Goal: Task Accomplishment & Management: Complete application form

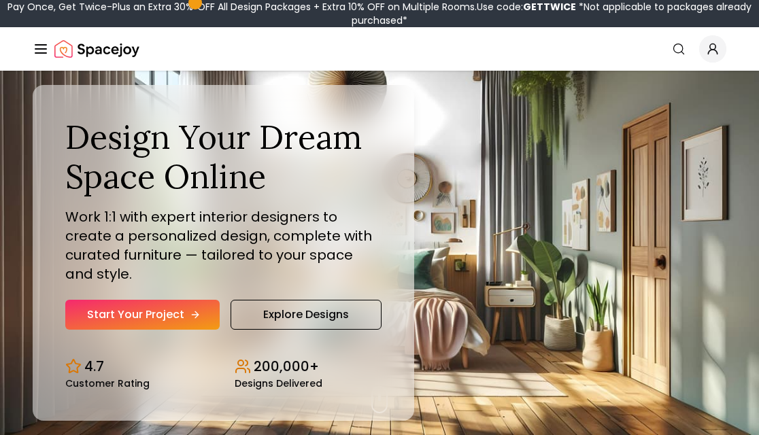
click at [191, 313] on link "Start Your Project" at bounding box center [142, 315] width 154 height 30
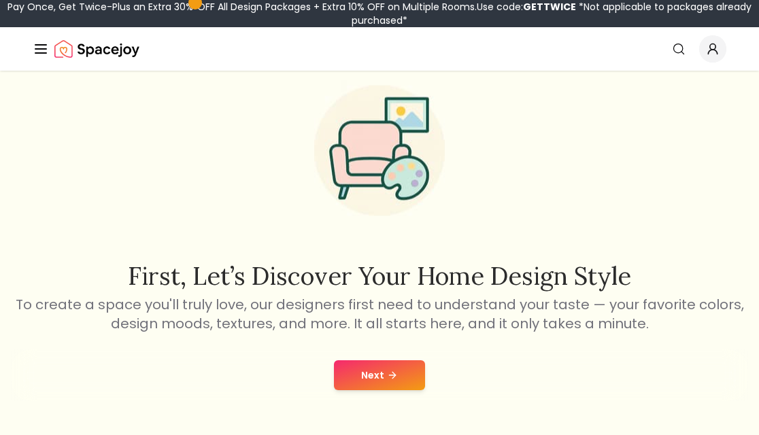
scroll to position [104, 0]
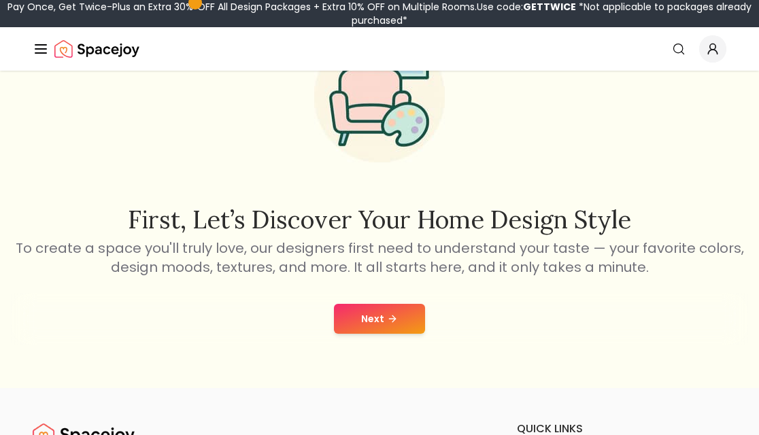
click at [402, 322] on button "Next" at bounding box center [379, 319] width 91 height 30
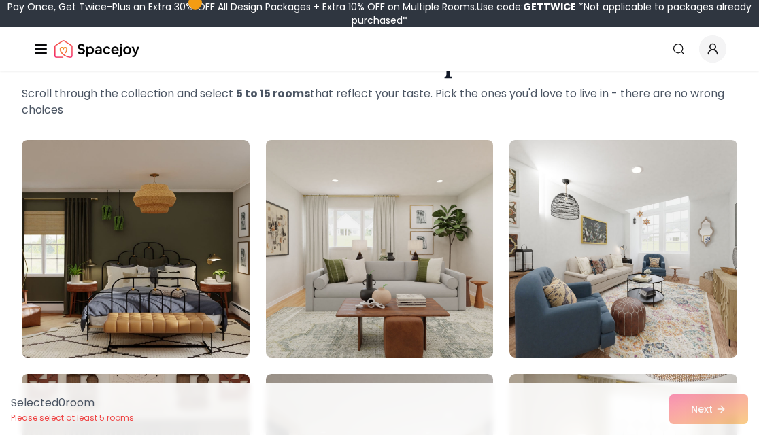
scroll to position [252, 0]
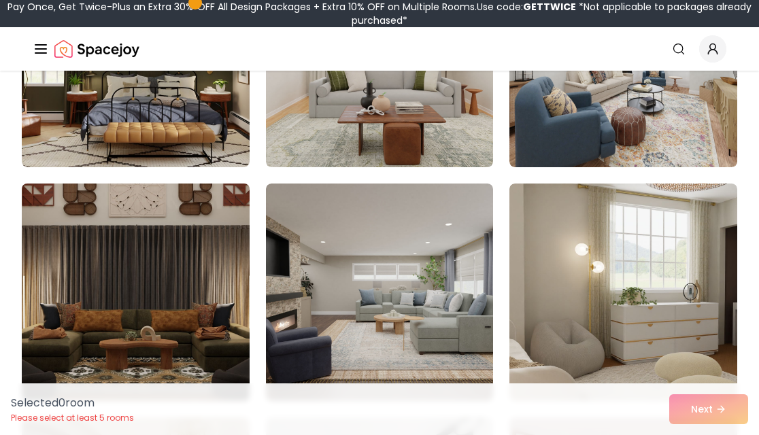
click at [167, 323] on img at bounding box center [135, 292] width 239 height 228
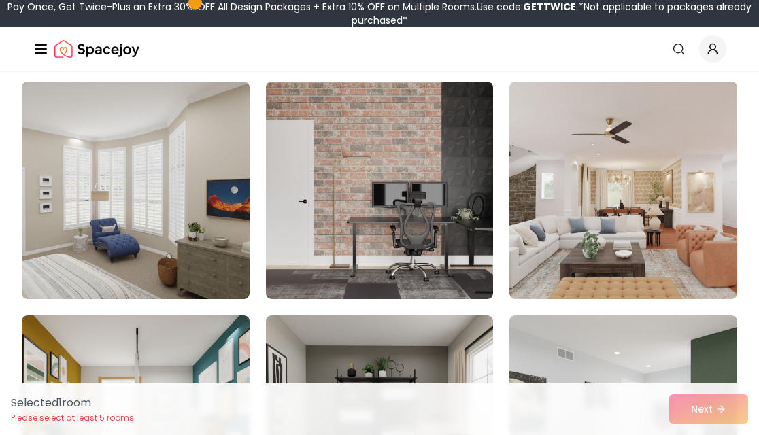
scroll to position [818, 0]
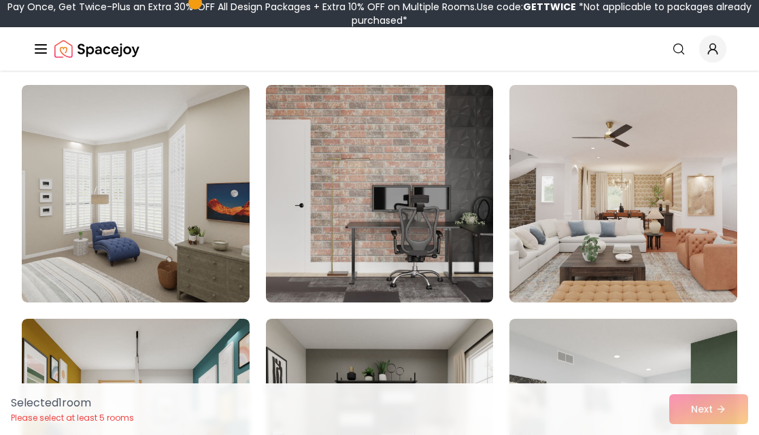
click at [428, 243] on img at bounding box center [379, 194] width 239 height 228
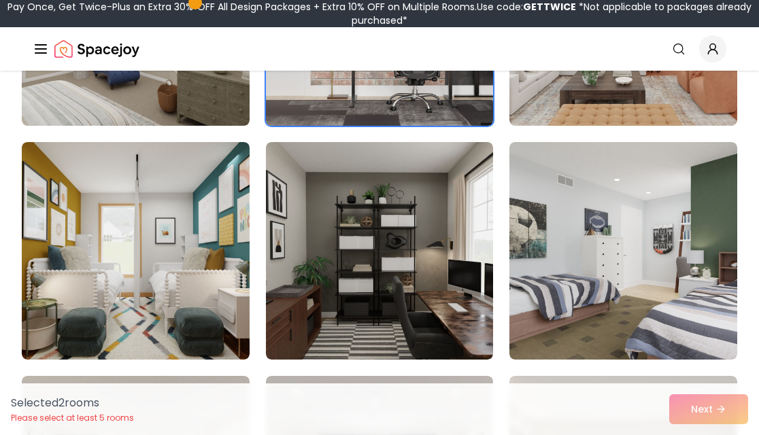
scroll to position [997, 0]
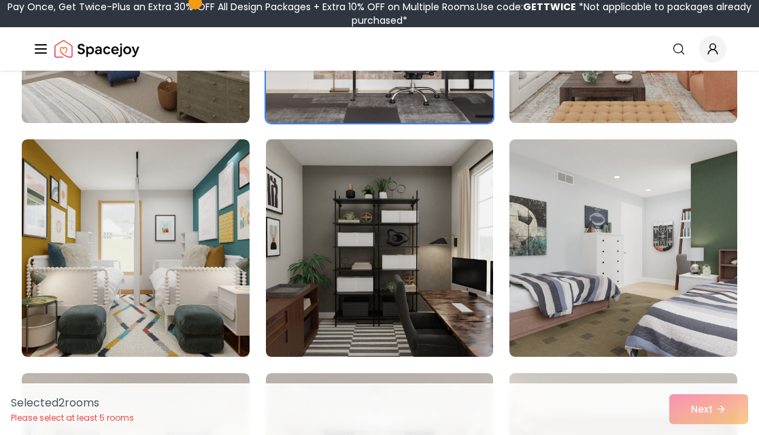
click at [385, 243] on img at bounding box center [379, 248] width 239 height 228
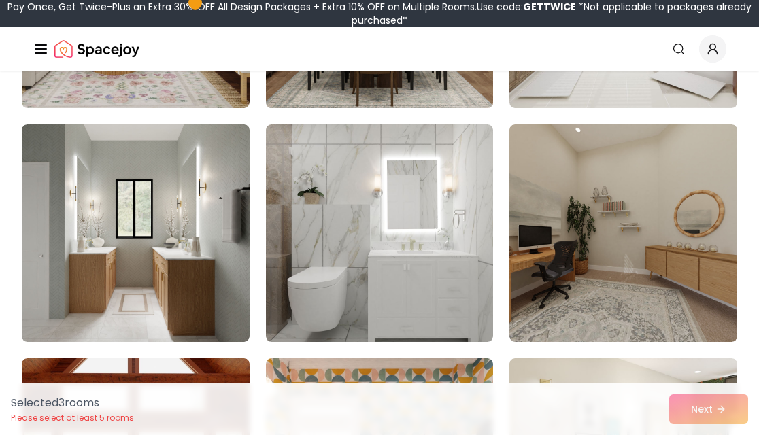
scroll to position [1484, 0]
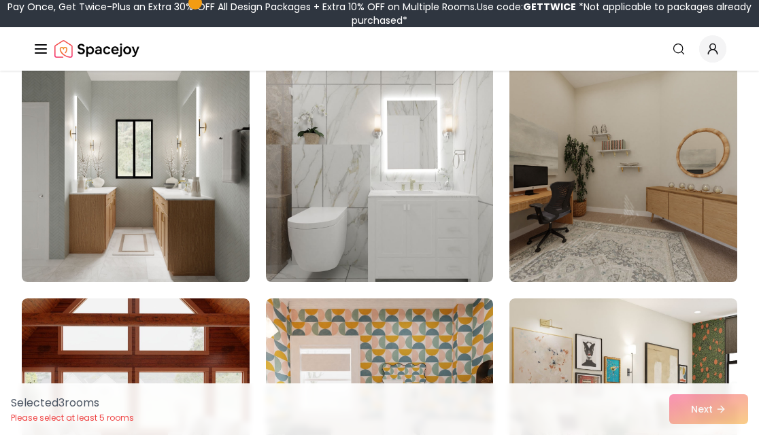
click at [613, 202] on img at bounding box center [623, 173] width 239 height 228
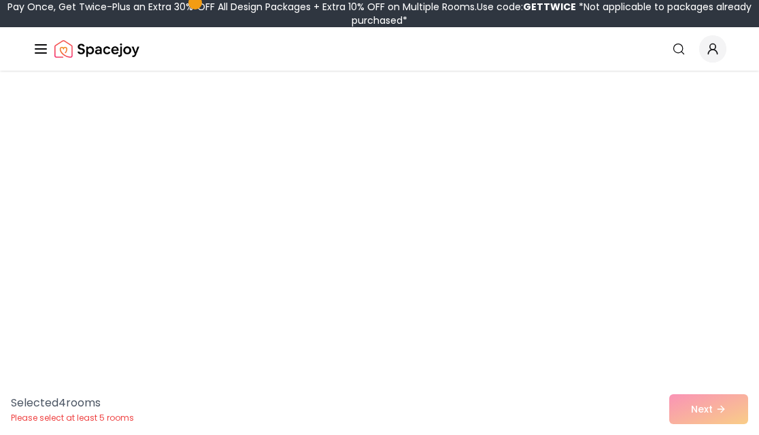
scroll to position [6254, 0]
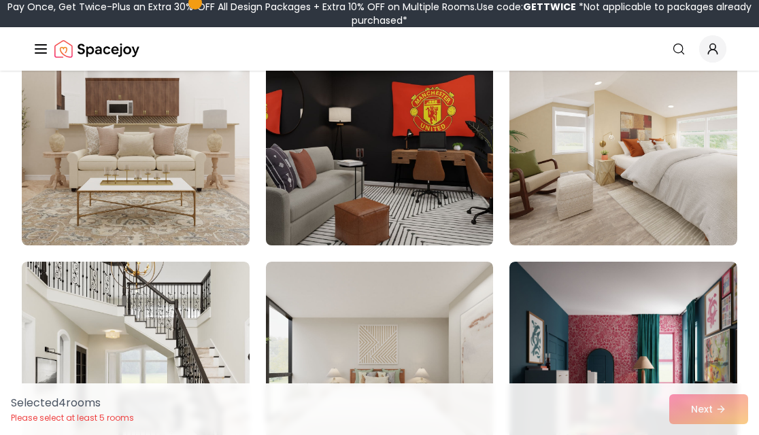
click at [478, 194] on img at bounding box center [379, 136] width 239 height 228
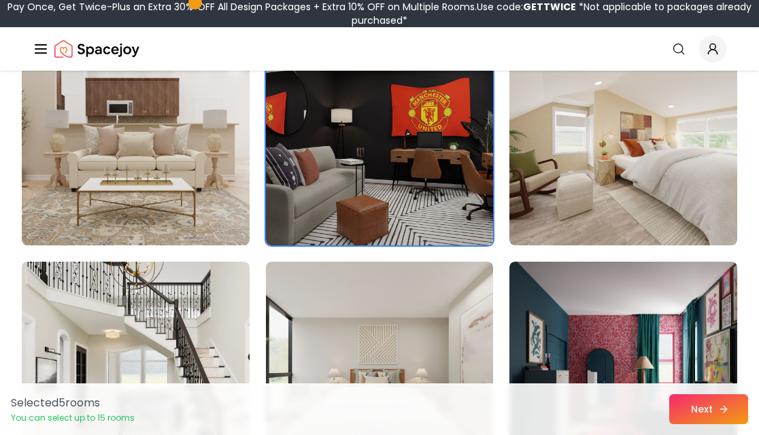
click at [696, 417] on button "Next" at bounding box center [708, 409] width 79 height 30
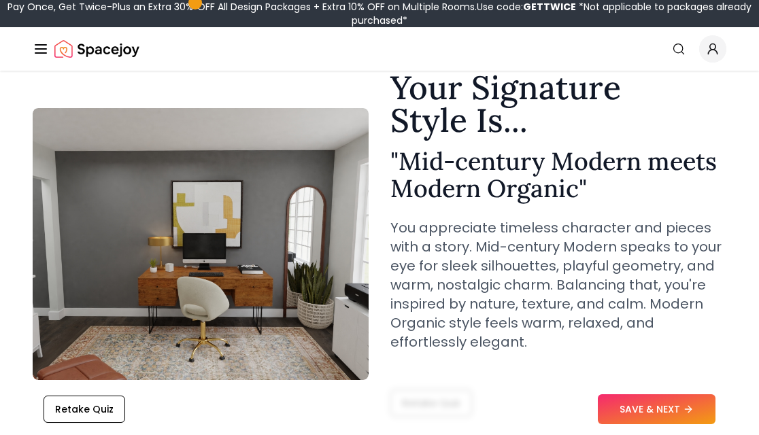
scroll to position [73, 0]
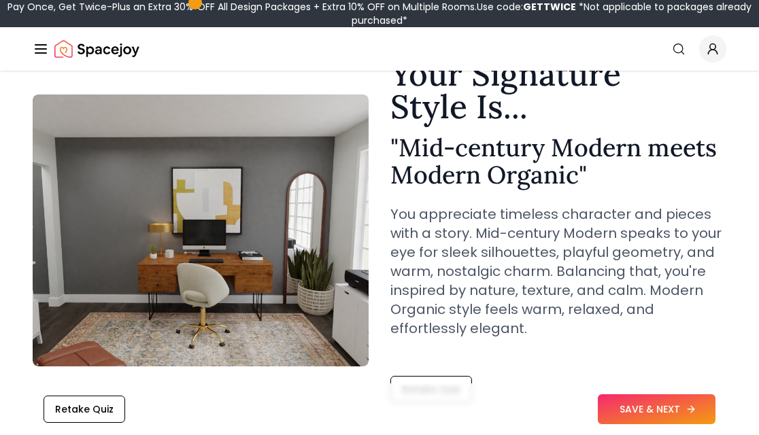
click at [655, 413] on button "SAVE & NEXT" at bounding box center [657, 409] width 118 height 30
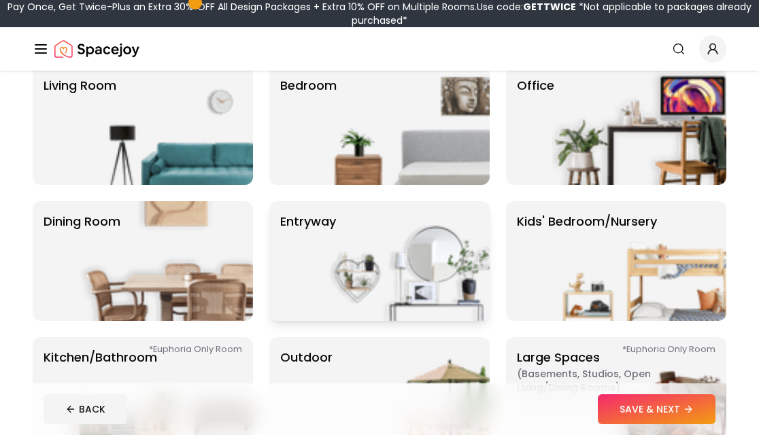
scroll to position [124, 0]
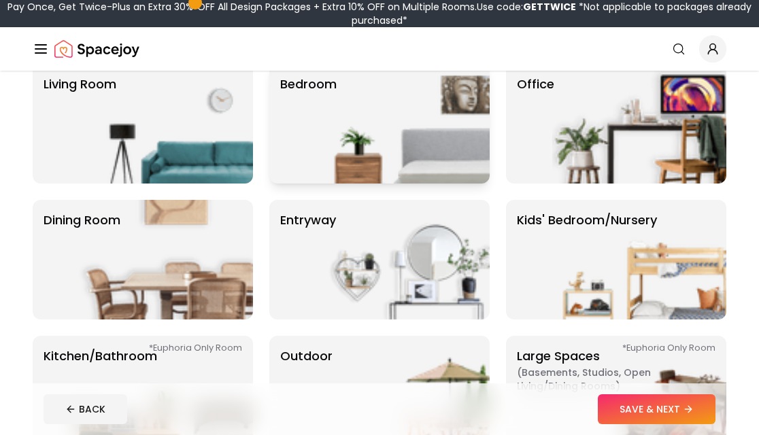
click at [394, 139] on img at bounding box center [402, 124] width 174 height 120
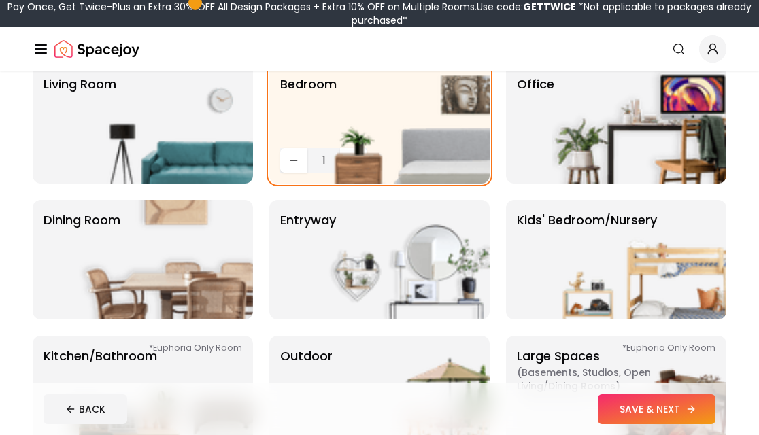
click at [662, 414] on button "SAVE & NEXT" at bounding box center [657, 409] width 118 height 30
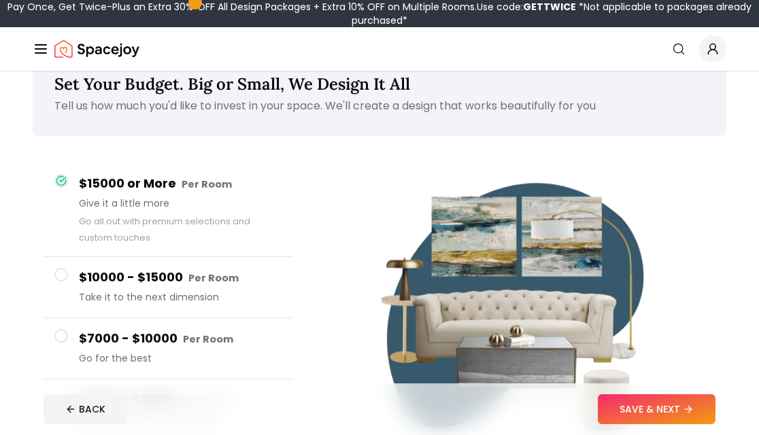
scroll to position [37, 0]
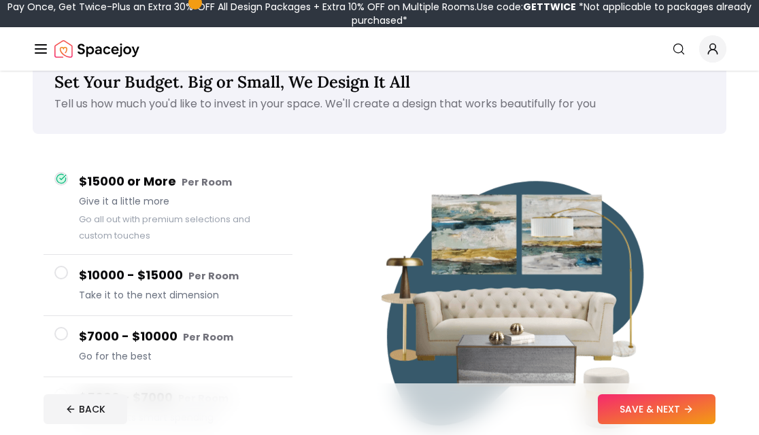
click at [254, 339] on h4 "$7000 - $10000 Per Room" at bounding box center [180, 337] width 203 height 20
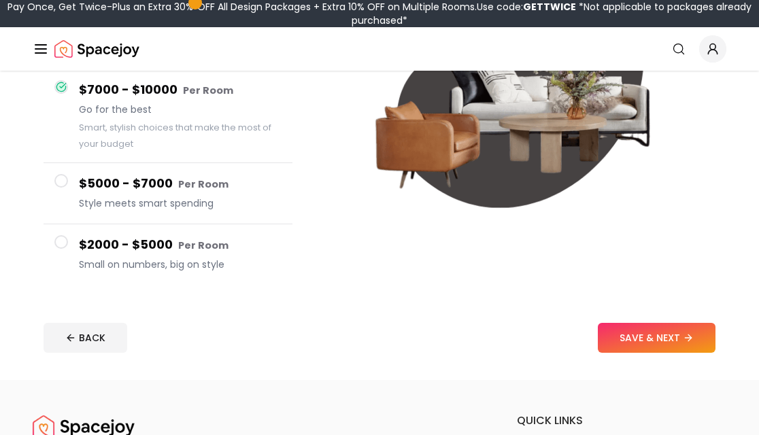
scroll to position [256, 0]
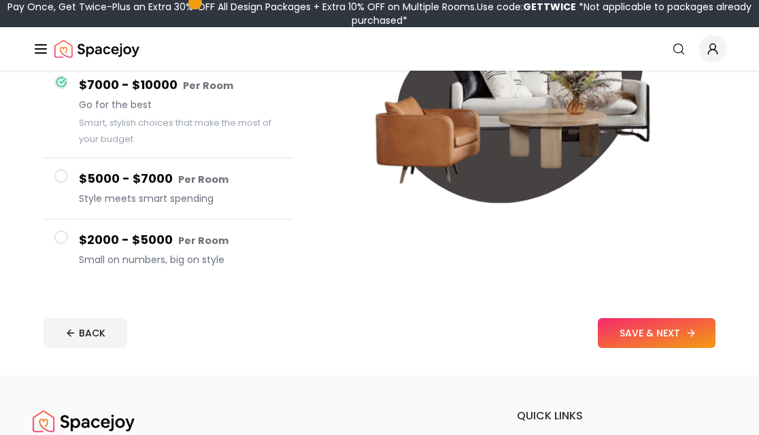
click at [636, 336] on button "SAVE & NEXT" at bounding box center [657, 333] width 118 height 30
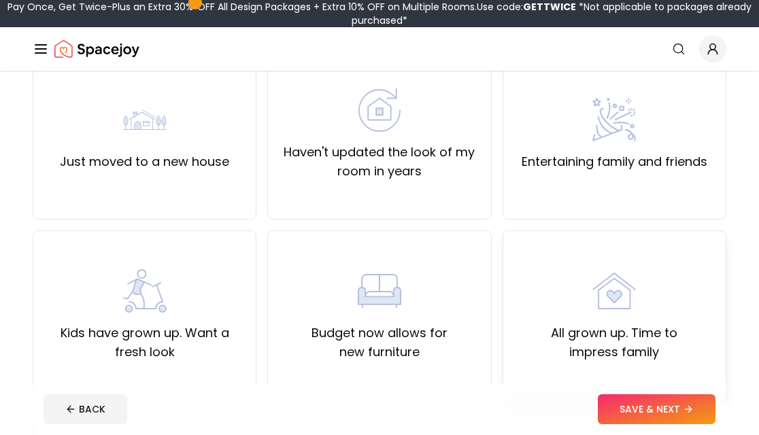
scroll to position [137, 0]
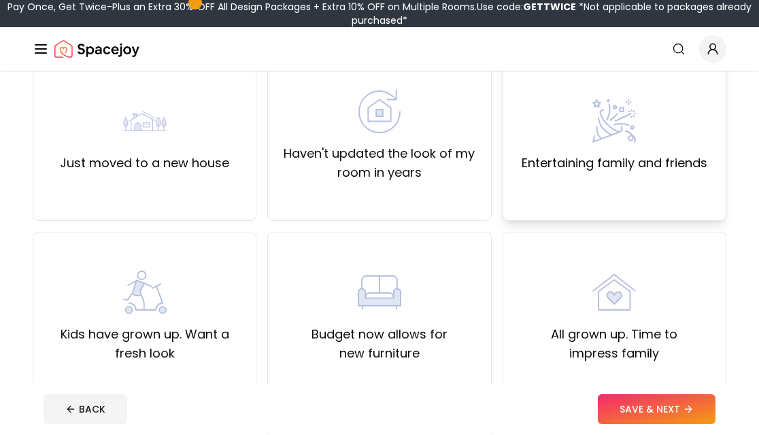
click at [595, 207] on div "Entertaining family and friends" at bounding box center [614, 136] width 224 height 170
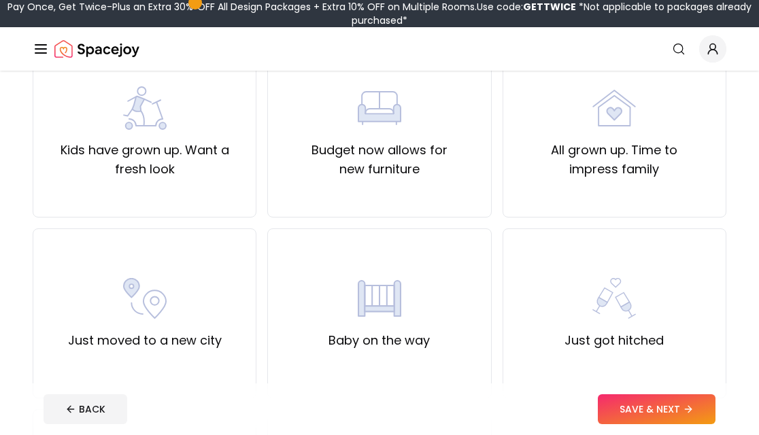
scroll to position [334, 0]
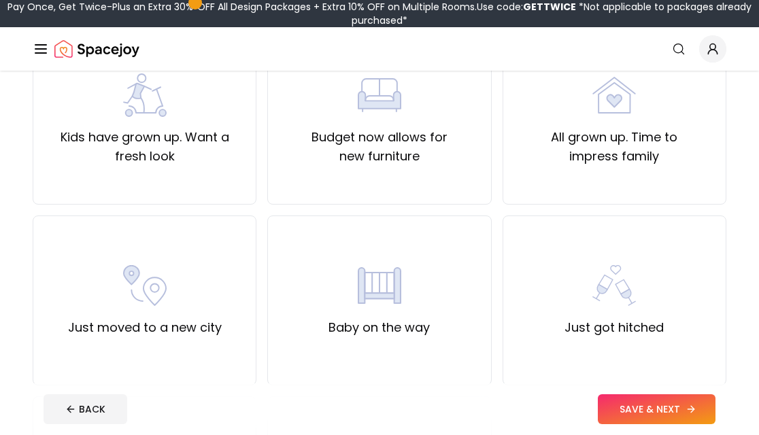
click at [642, 422] on button "SAVE & NEXT" at bounding box center [657, 409] width 118 height 30
